Goal: Task Accomplishment & Management: Manage account settings

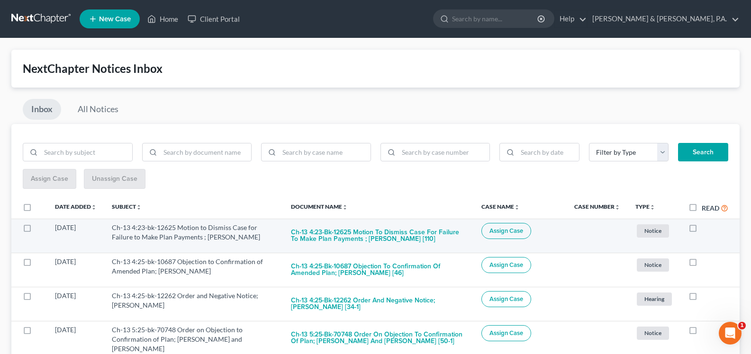
click at [702, 230] on label at bounding box center [702, 230] width 0 height 0
click at [706, 229] on input "checkbox" at bounding box center [709, 226] width 6 height 6
checkbox input "true"
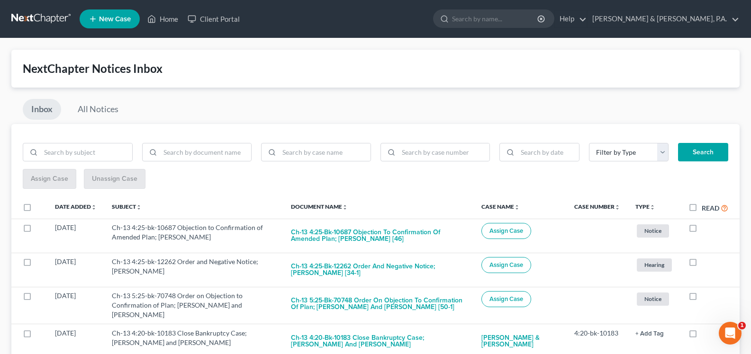
click at [702, 230] on label at bounding box center [702, 230] width 0 height 0
click at [706, 229] on input "checkbox" at bounding box center [709, 226] width 6 height 6
checkbox input "true"
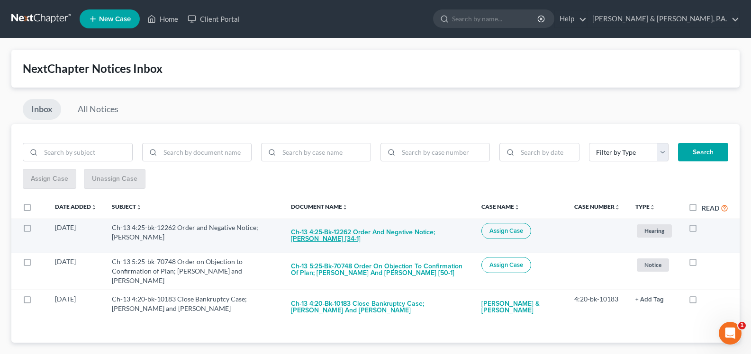
click at [293, 225] on button "Ch-13 4:25-bk-12262 Order and Negative Notice; [PERSON_NAME] [34-1]" at bounding box center [378, 236] width 175 height 26
checkbox input "true"
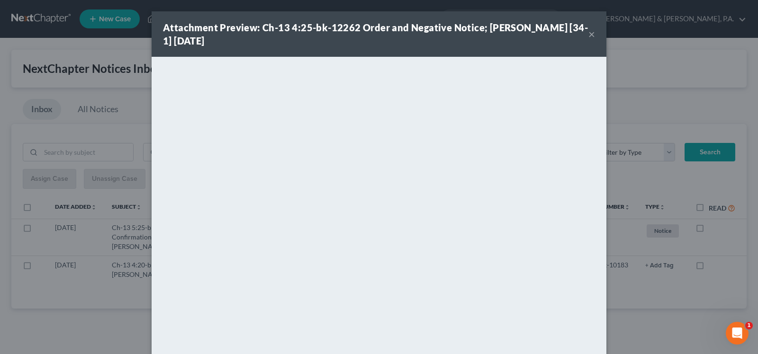
click at [589, 35] on button "×" at bounding box center [592, 33] width 7 height 11
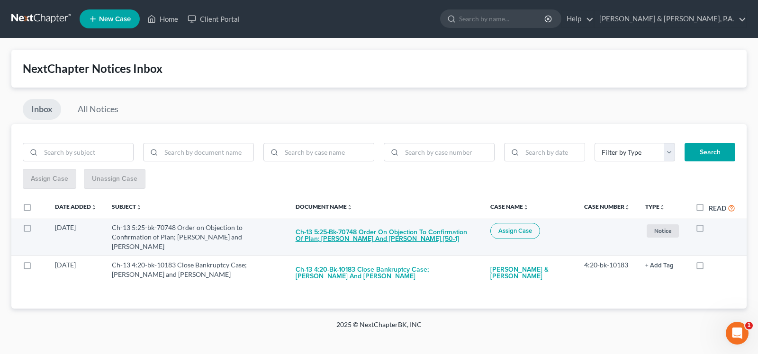
click at [366, 239] on button "Ch-13 5:25-bk-70748 Order on Objection to Confirmation of Plan; [PERSON_NAME] a…" at bounding box center [386, 236] width 180 height 26
checkbox input "true"
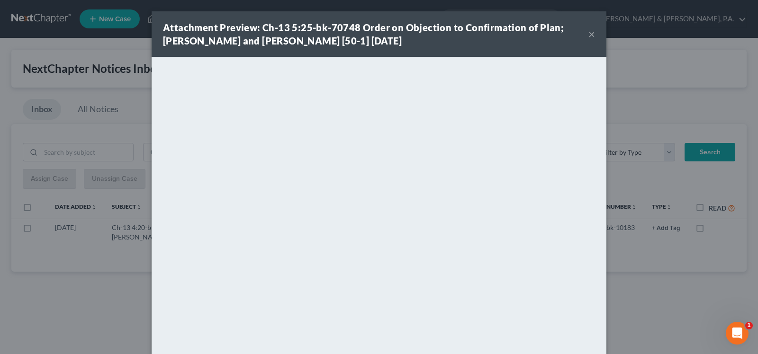
click at [589, 36] on button "×" at bounding box center [592, 33] width 7 height 11
